Goal: Task Accomplishment & Management: Manage account settings

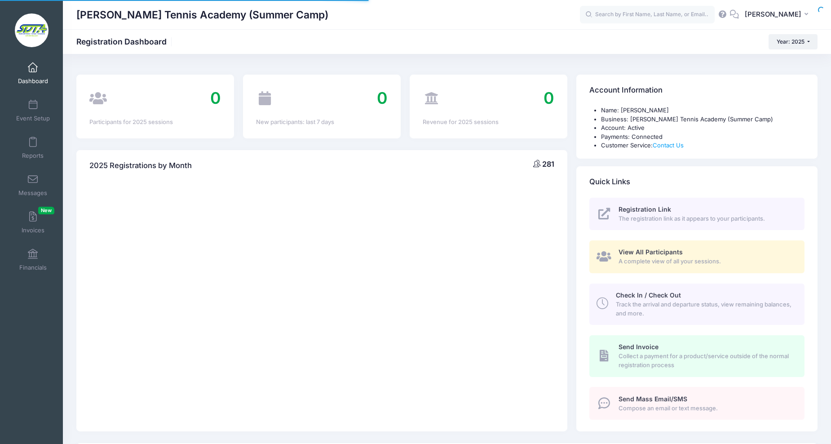
select select
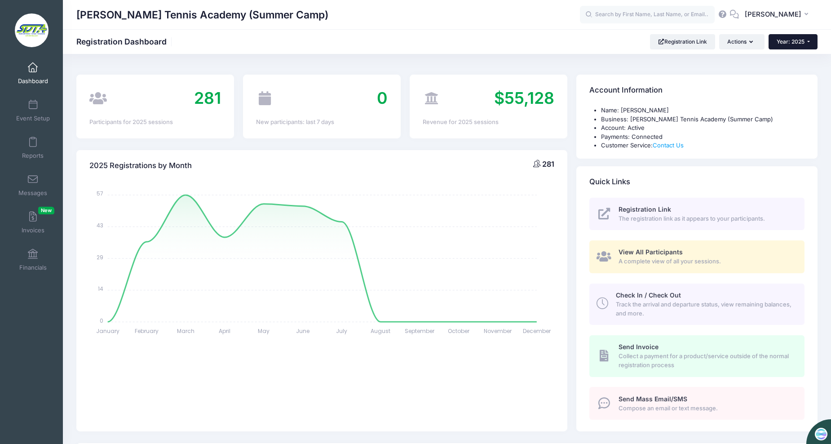
click at [811, 38] on button "Year: 2025" at bounding box center [792, 41] width 49 height 15
click at [753, 42] on button "Actions" at bounding box center [741, 41] width 45 height 15
click at [755, 41] on button "Actions" at bounding box center [741, 41] width 45 height 15
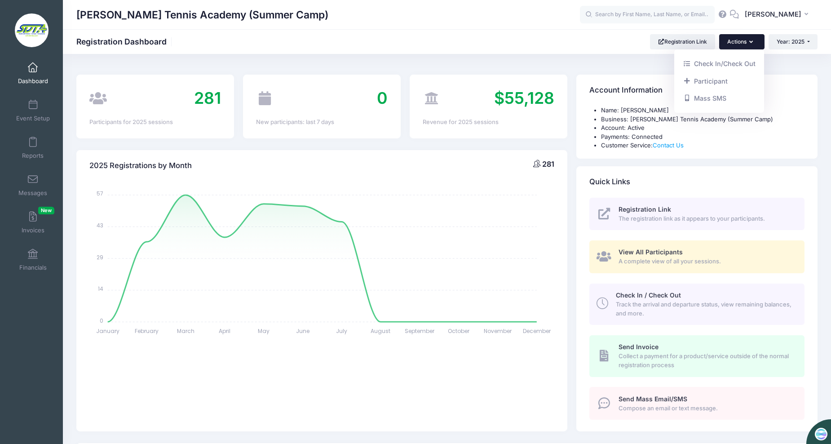
click at [755, 41] on button "Actions" at bounding box center [741, 41] width 45 height 15
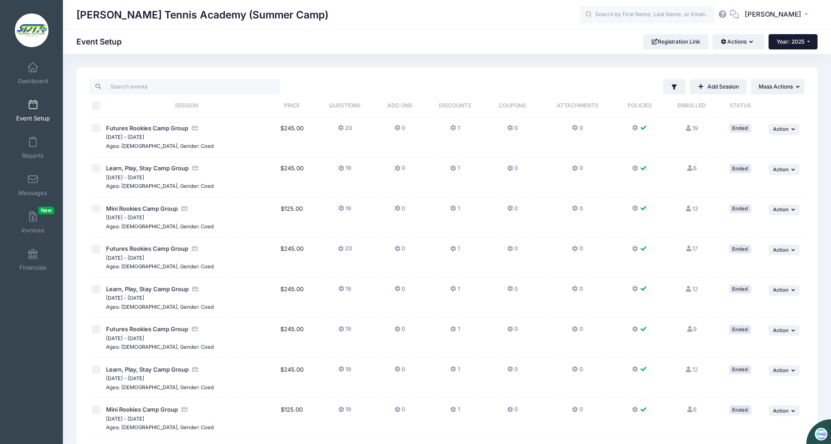
click at [811, 44] on button "Year: 2025" at bounding box center [792, 41] width 49 height 15
click at [755, 42] on button "Actions" at bounding box center [738, 41] width 52 height 15
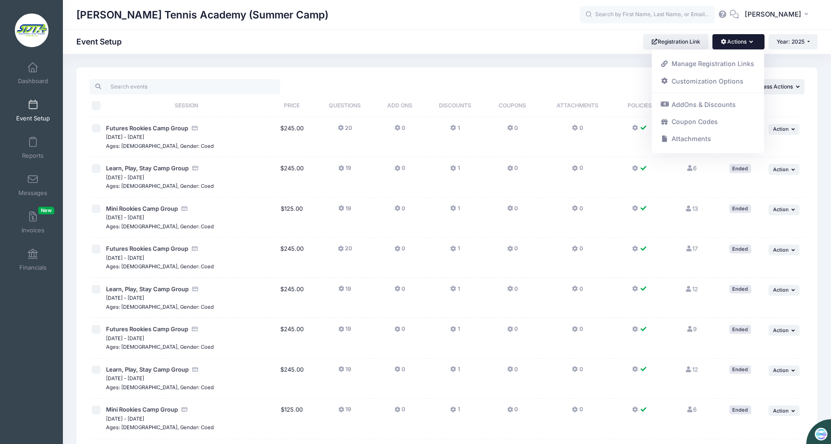
click at [755, 42] on button "Actions" at bounding box center [738, 41] width 52 height 15
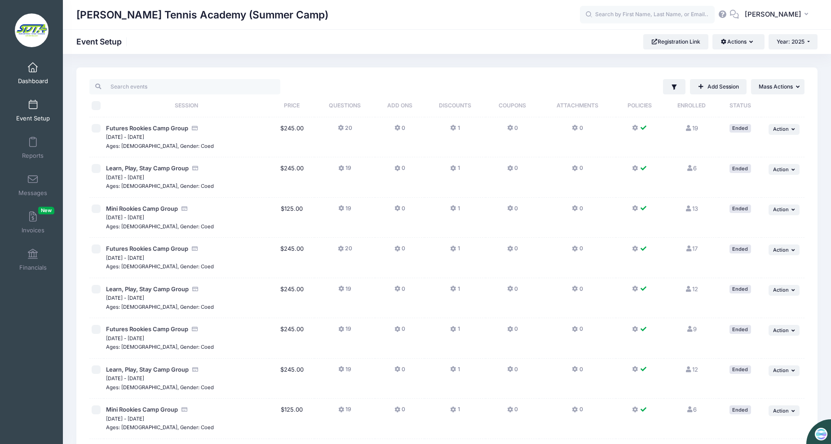
click at [33, 70] on span at bounding box center [33, 68] width 0 height 10
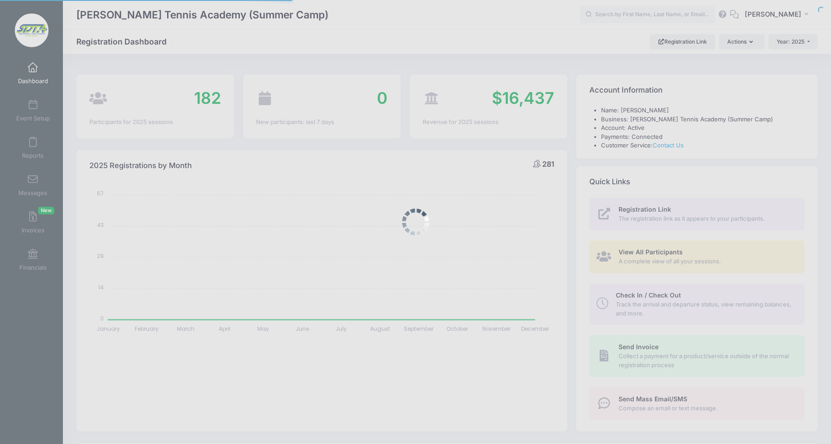
select select
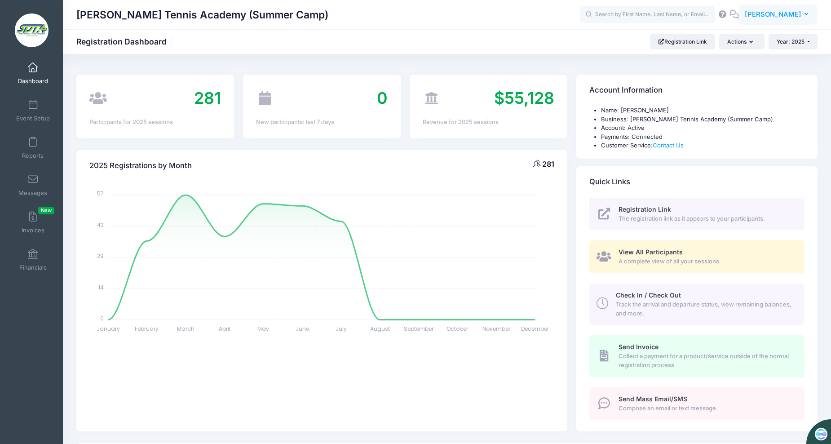
click at [806, 14] on icon "button" at bounding box center [807, 14] width 7 height 0
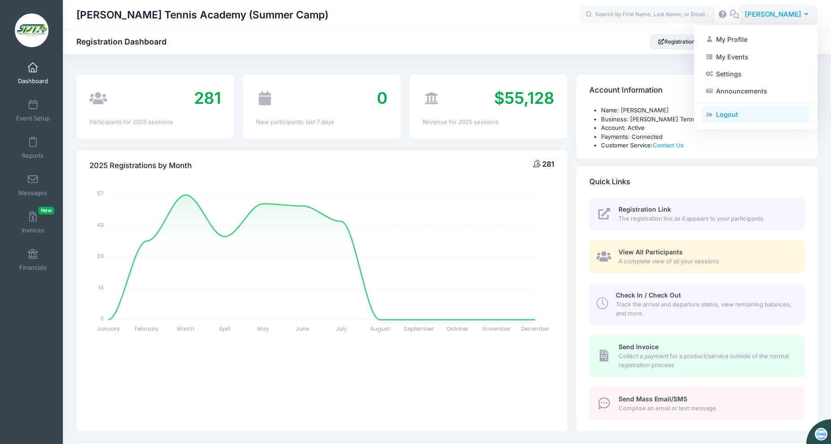
click at [725, 115] on link "Logout" at bounding box center [755, 114] width 109 height 17
